Goal: Obtain resource: Obtain resource

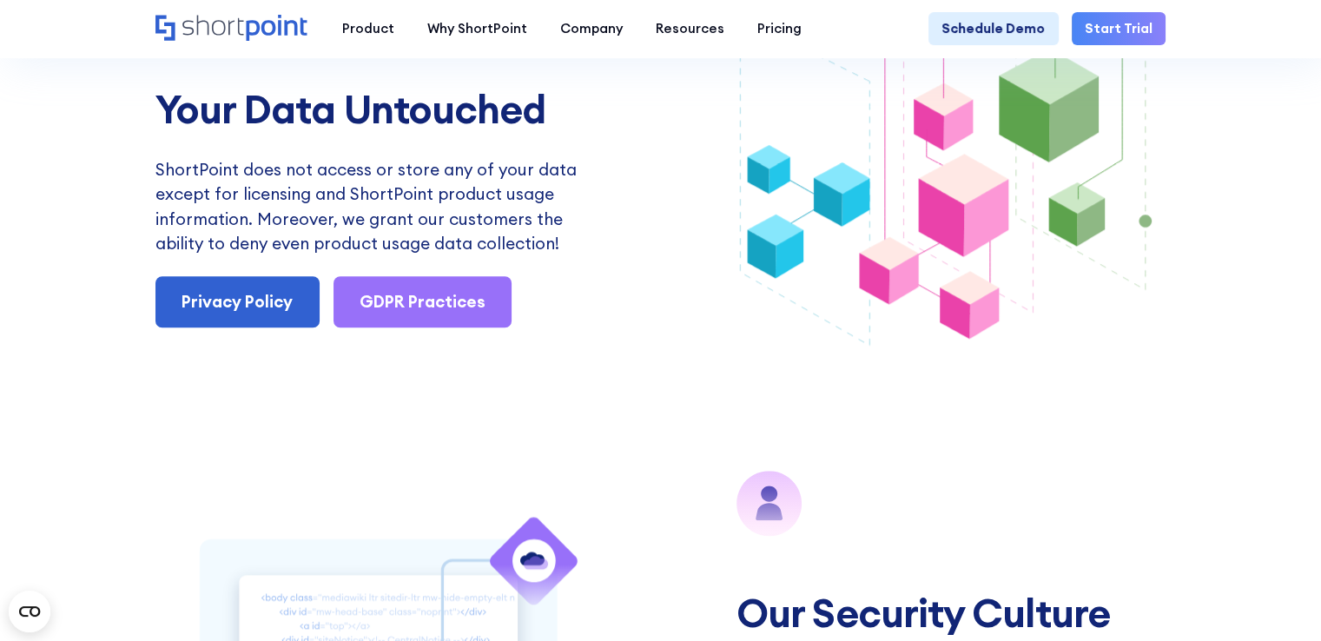
scroll to position [1823, 0]
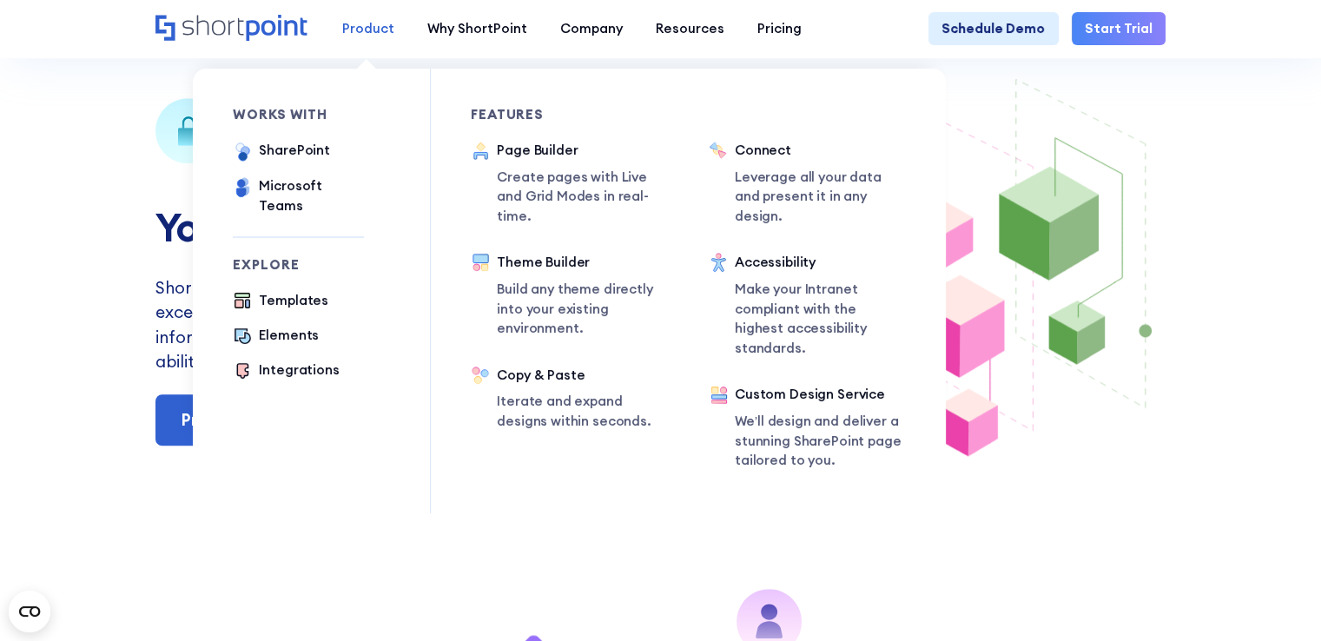
click at [359, 30] on div "Product" at bounding box center [368, 29] width 52 height 20
click at [583, 63] on div "works with SharePoint Microsoft Teams SAP Explore Templates Elements Integratio…" at bounding box center [569, 279] width 753 height 468
click at [366, 25] on div "Product" at bounding box center [368, 29] width 52 height 20
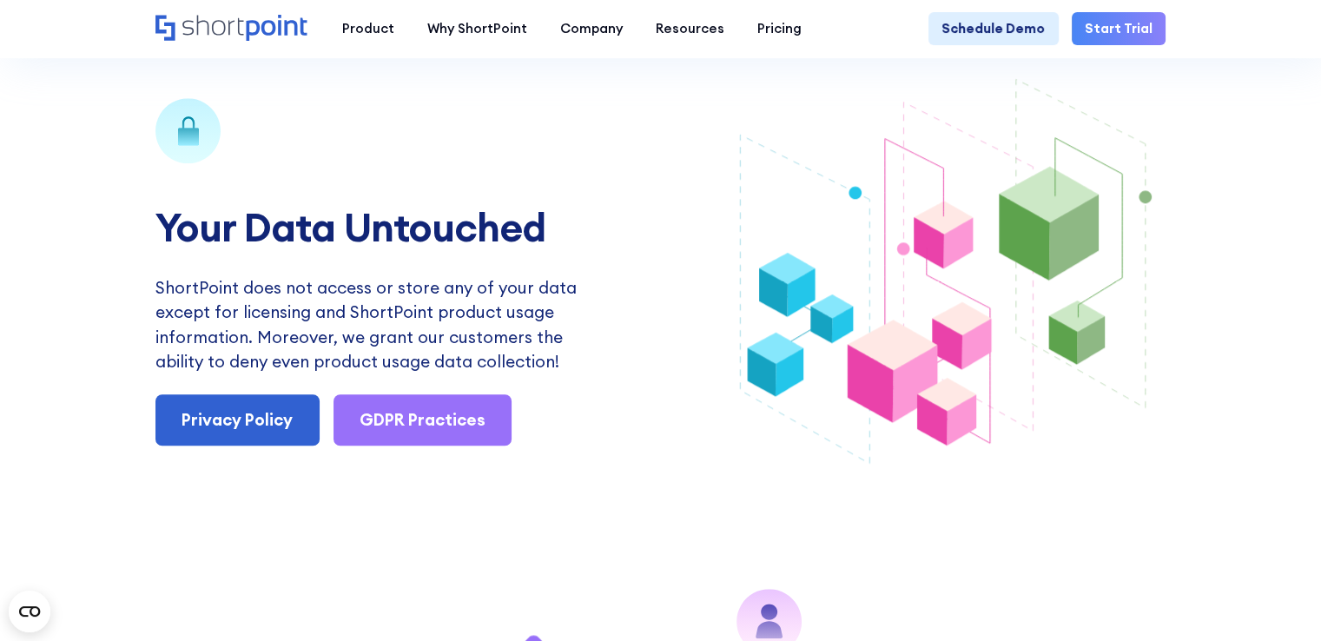
click at [1276, 313] on div "Your Data Untouched ShortPoint does not access or store any of your data except…" at bounding box center [660, 272] width 1321 height 529
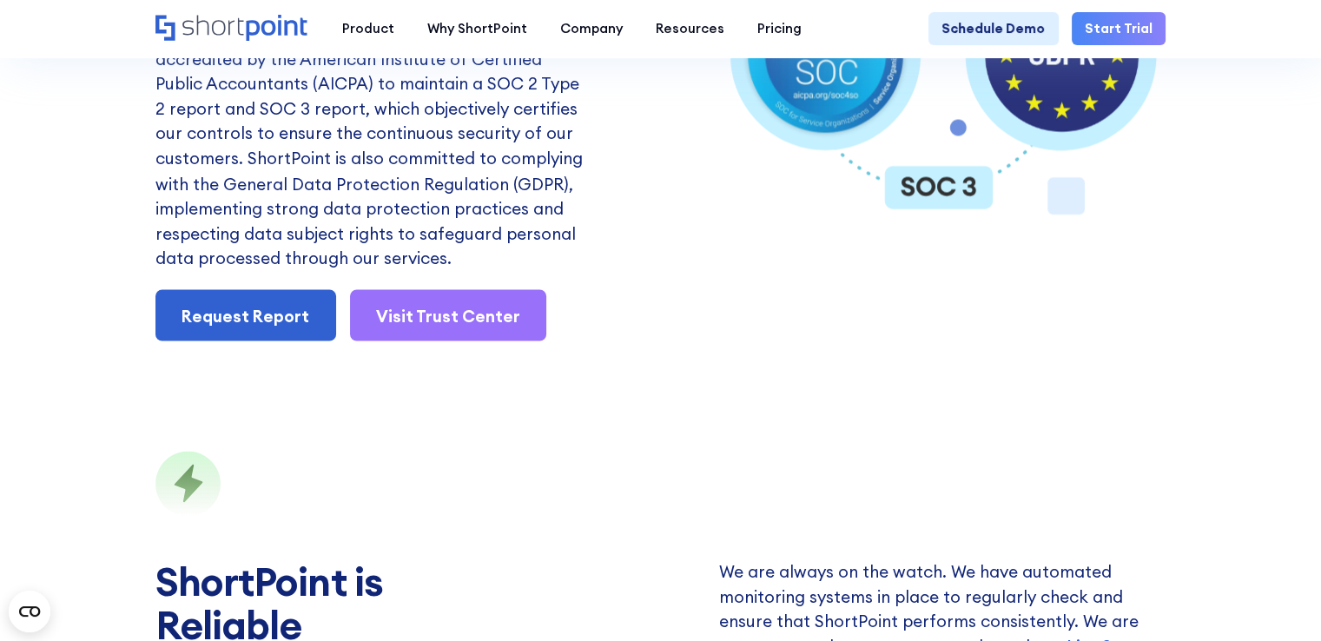
scroll to position [2952, 0]
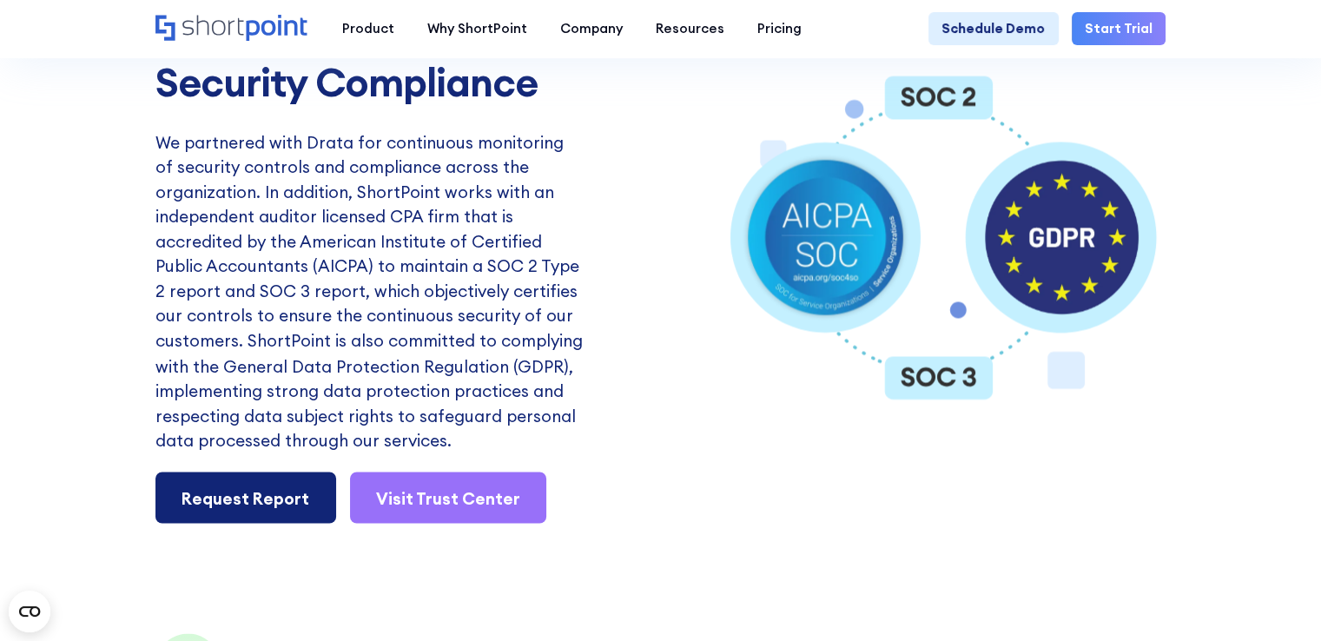
click at [233, 523] on link "Request Report" at bounding box center [245, 496] width 181 height 51
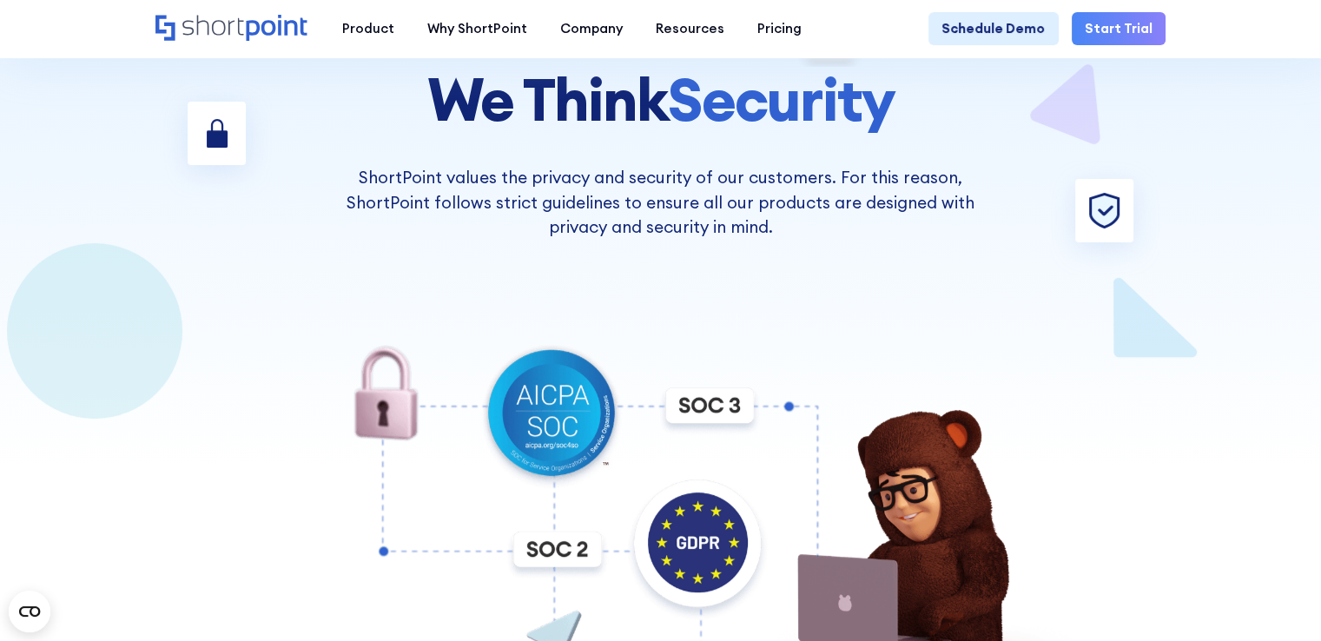
scroll to position [0, 0]
